Goal: Book appointment/travel/reservation

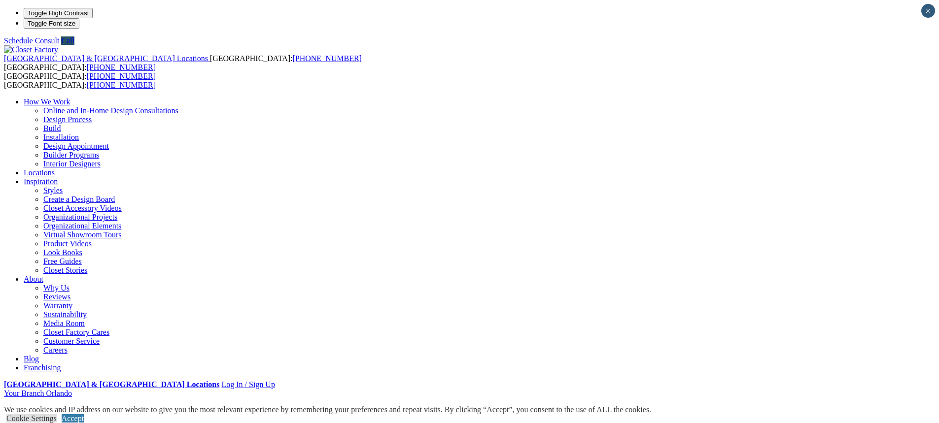
click at [178, 106] on link "Online and In-Home Design Consultations" at bounding box center [110, 110] width 135 height 8
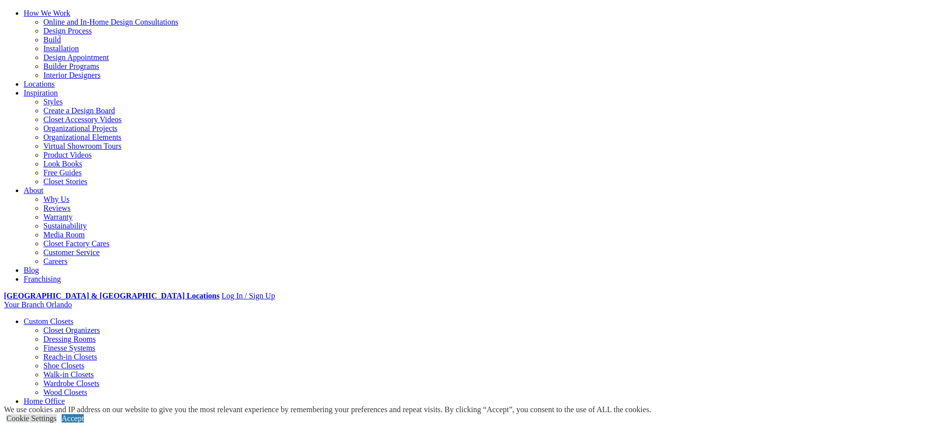
scroll to position [148, 0]
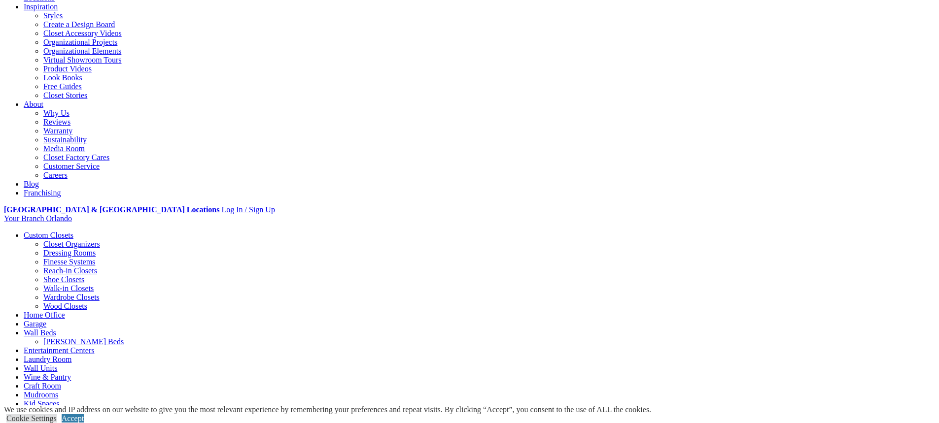
scroll to position [78, 0]
